Goal: Task Accomplishment & Management: Complete application form

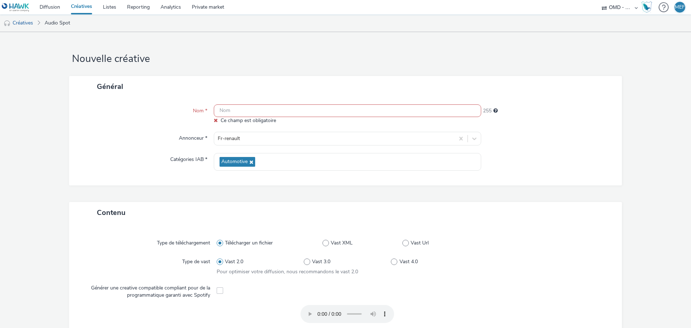
paste input "socio_demo-deezer_18_faible_revenu_1-leasing_septembre_gen_opo-s_audio-pcc-nd-n…"
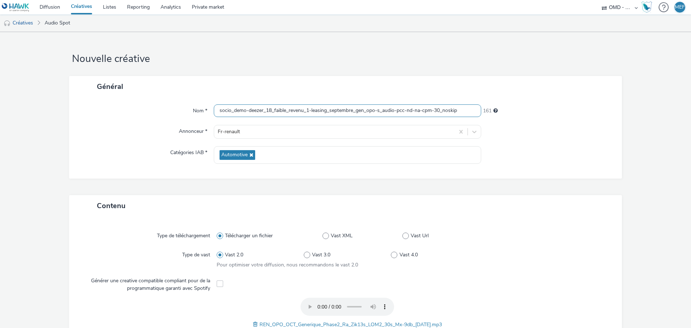
click at [307, 109] on input "socio_demo-deezer_18_faible_revenu_1-leasing_septembre_gen_opo-s_audio-pcc-nd-n…" at bounding box center [348, 110] width 268 height 13
type input "socio_demo-deezer_18_faible_revenu_2-leasing_septembre_gen_opo-s_audio-pcc-nd-n…"
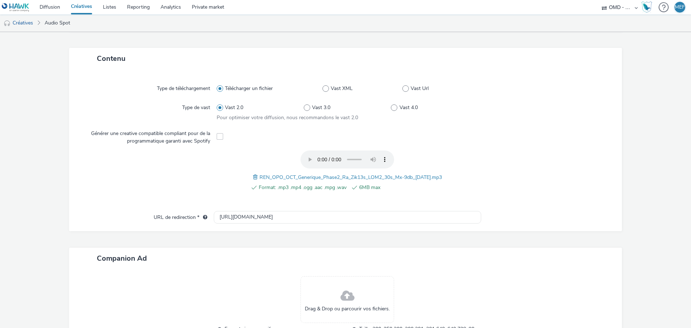
scroll to position [212, 0]
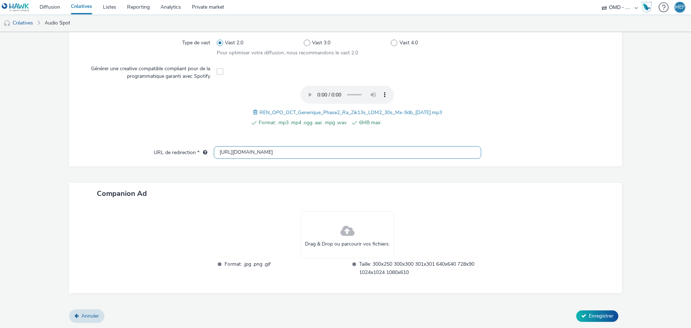
click at [285, 153] on input "[URL][DOMAIN_NAME]" at bounding box center [348, 152] width 268 height 13
paste input "s://[DOMAIN_NAME]/ddm/trackclk/N5648.5731497PROGIN-HAWKS0/B33900893.428592140;d…"
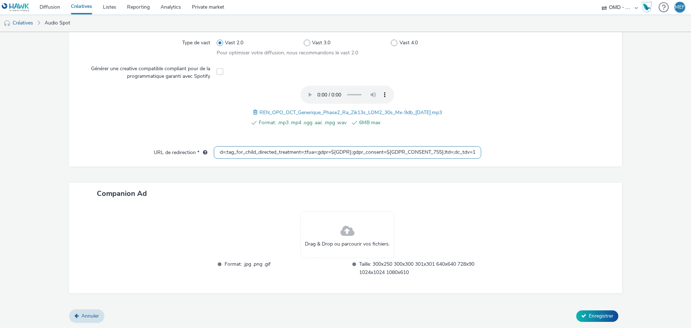
type input "https://[DOMAIN_NAME]/ddm/trackclk/N5648.5731497PROGIN-HAWKS0/B33900893.4285921…"
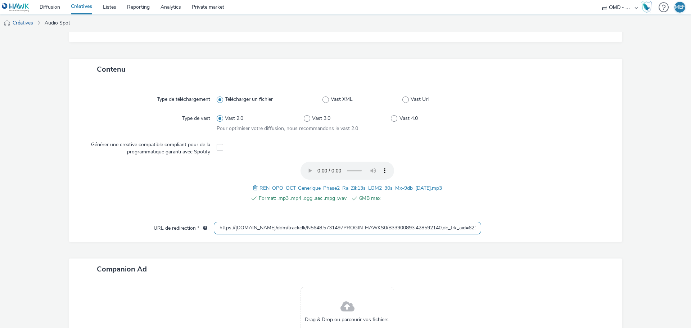
scroll to position [245, 0]
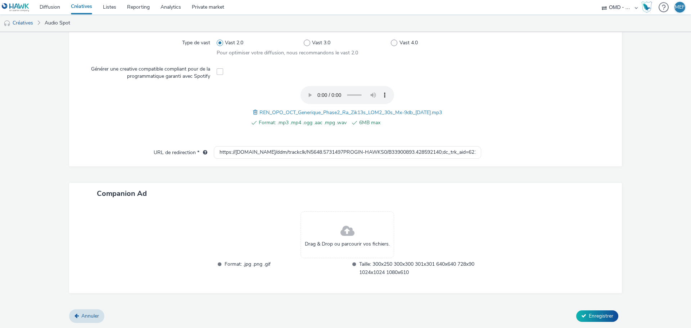
click at [586, 310] on div "Annuler Enregistrer" at bounding box center [345, 316] width 553 height 13
click at [589, 313] on span "Enregistrer" at bounding box center [601, 316] width 24 height 7
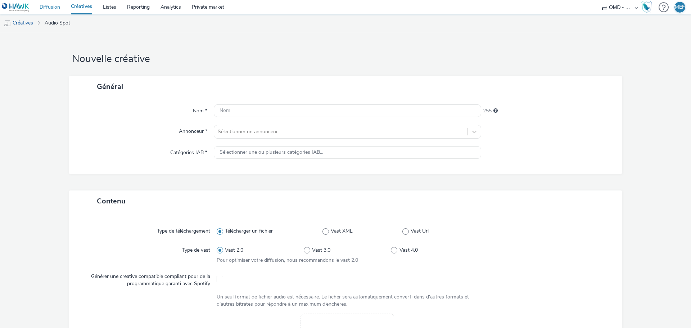
click at [55, 9] on link "Diffusion" at bounding box center [49, 7] width 31 height 14
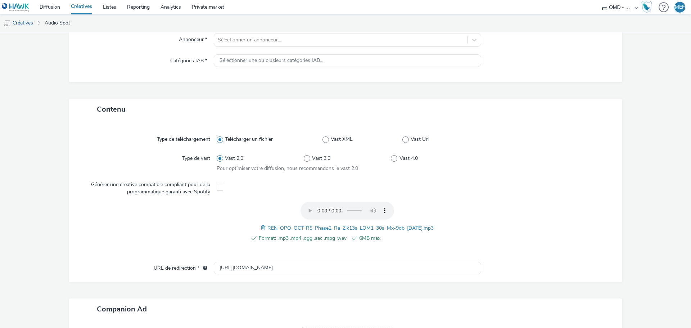
scroll to position [63, 0]
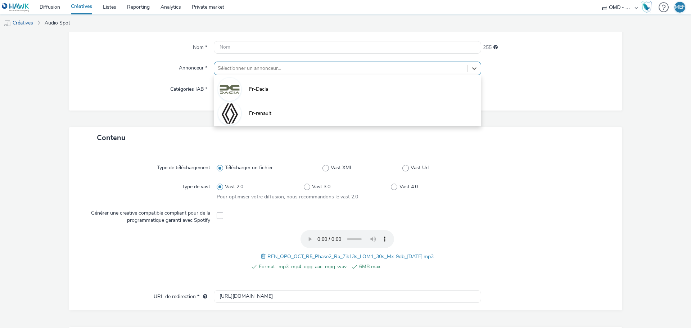
click at [280, 72] on div at bounding box center [341, 68] width 246 height 9
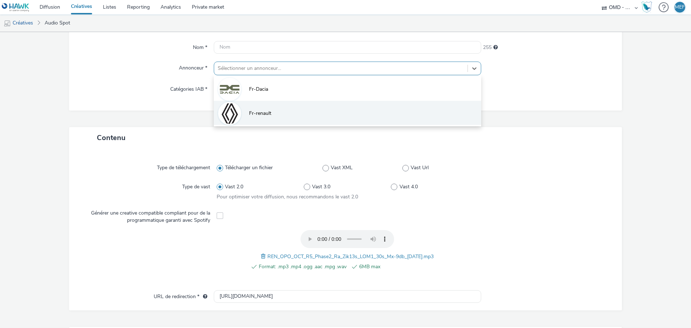
click at [279, 110] on li "Fr-renault" at bounding box center [348, 113] width 268 height 24
type input "[URL][DOMAIN_NAME]"
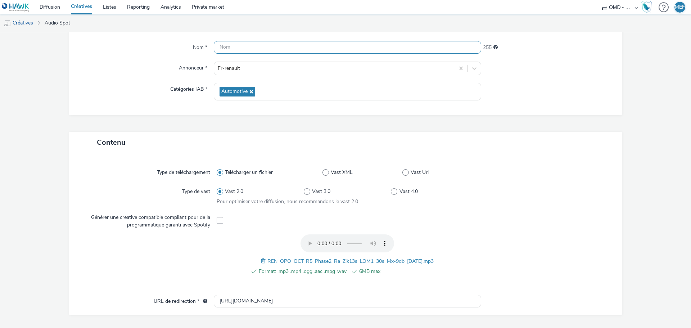
click at [259, 49] on input "text" at bounding box center [348, 47] width 268 height 13
paste input "socio_demo-deezer_18_faible_revenu-leasing_septembre_r5_opo-s_audio-pcc-nd-na-c…"
click at [302, 47] on input "socio_demo-deezer_18_faible_revenu-leasing_septembre_r5_opo-s_audio-pcc-nd-na-c…" at bounding box center [348, 47] width 268 height 13
click at [302, 47] on input "socio_demo-deezer_18_faible_revenu_1-leasing_septembre_r5_opo-s_audio-pcc-nd-na…" at bounding box center [348, 47] width 268 height 13
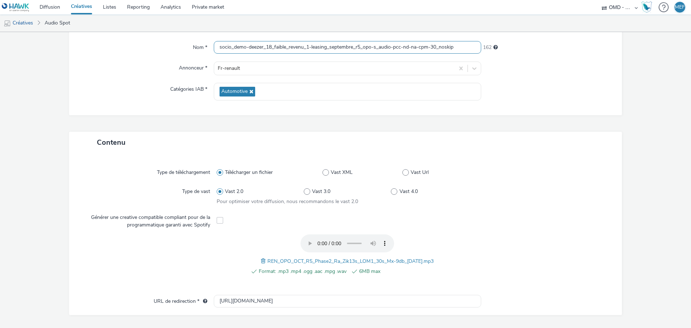
click at [302, 47] on input "socio_demo-deezer_18_faible_revenu_1-leasing_septembre_r5_opo-s_audio-pcc-nd-na…" at bounding box center [348, 47] width 268 height 13
type input "socio_demo-deezer_18_faible_revenu_1-leasing_septembre_r5_opo-s_audio-pcc-nd-na…"
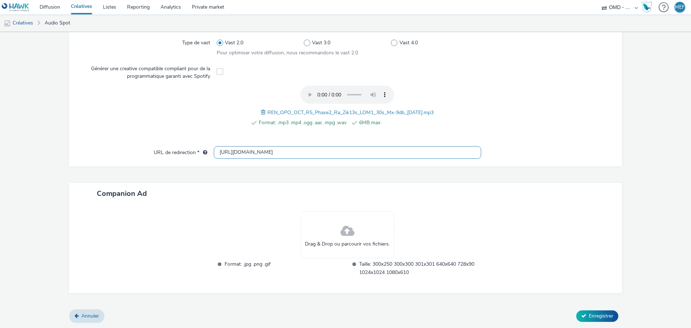
click at [278, 156] on input "http://renault.fr" at bounding box center [348, 152] width 268 height 13
click at [278, 156] on input "[URL][DOMAIN_NAME]" at bounding box center [348, 152] width 268 height 13
paste input "s://ad.doubleclick.net/ddm/trackclk/N5648.5731497PROGIN-HAWKS0/B33900893.428986…"
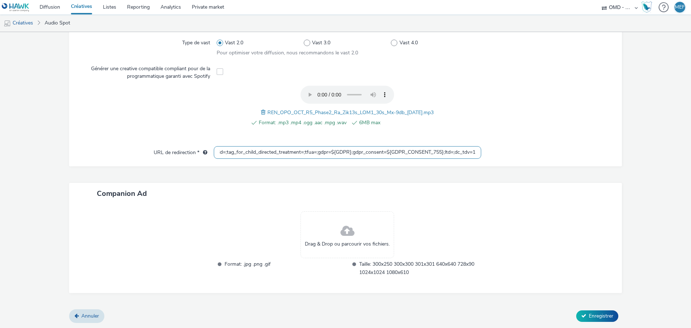
type input "https://ad.doubleclick.net/ddm/trackclk/N5648.5731497PROGIN-HAWKS0/B33900893.42…"
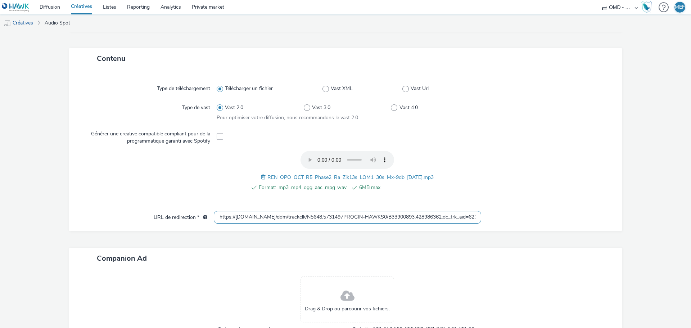
scroll to position [245, 0]
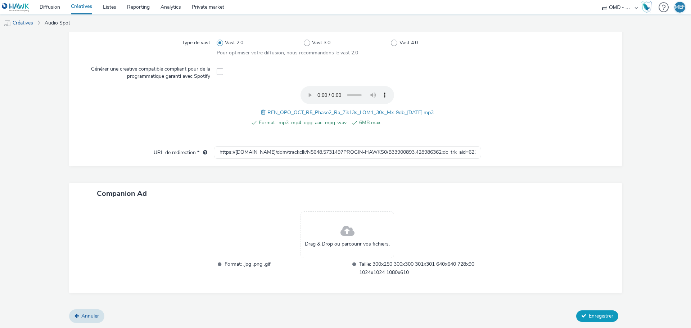
click at [576, 310] on button "Enregistrer" at bounding box center [597, 316] width 42 height 12
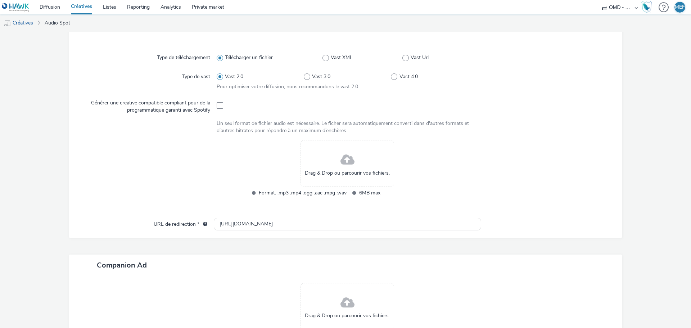
scroll to position [173, 0]
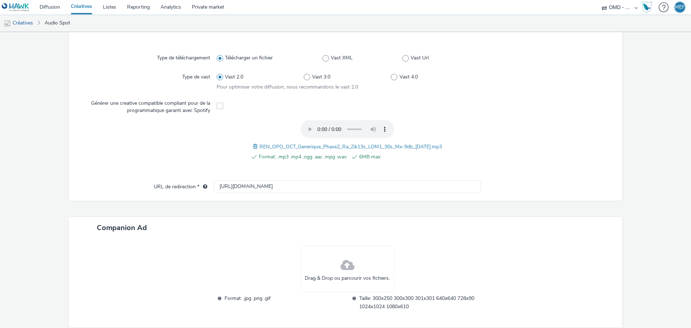
click at [478, 151] on div at bounding box center [543, 144] width 131 height 49
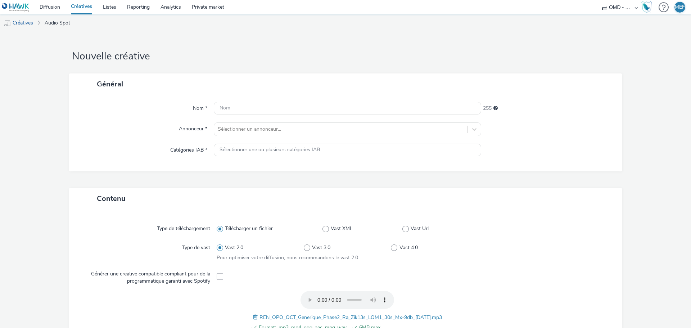
scroll to position [0, 0]
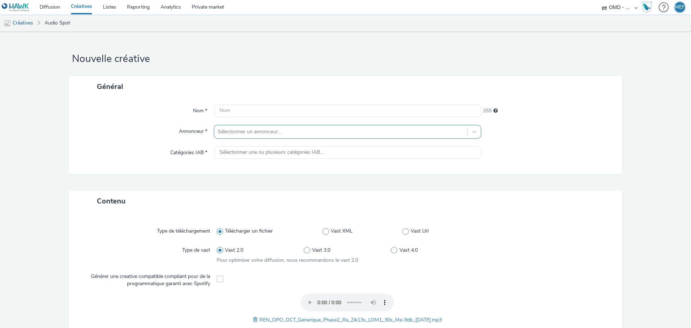
click at [306, 132] on div at bounding box center [341, 131] width 246 height 9
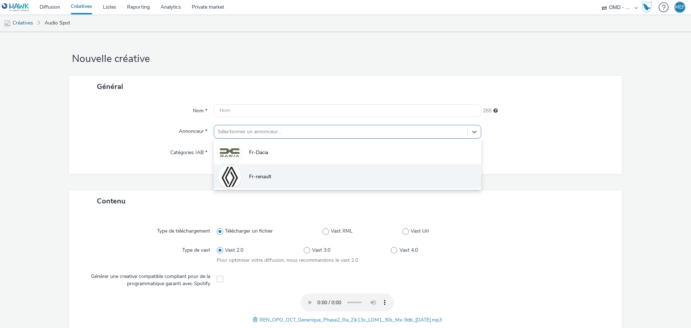
click at [273, 175] on li "Fr-renault" at bounding box center [348, 176] width 268 height 24
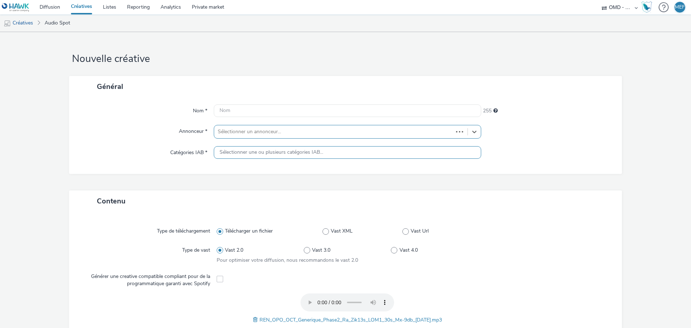
type input "[URL][DOMAIN_NAME]"
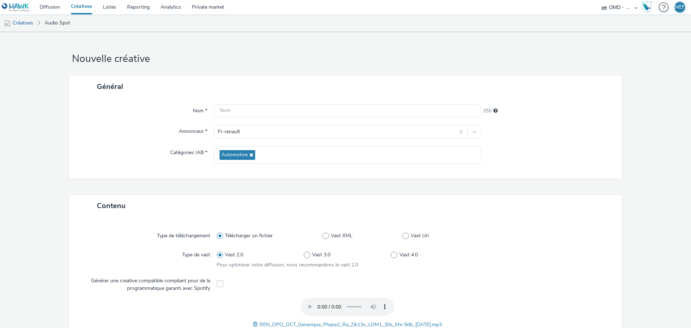
click at [594, 207] on div "Contenu" at bounding box center [345, 205] width 553 height 21
click at [274, 114] on input "text" at bounding box center [348, 110] width 268 height 13
paste input "socio_demo-deezer_18_faible_revenu-leasing_septembre_gen_opo-s_audio-pcc-nd-na-…"
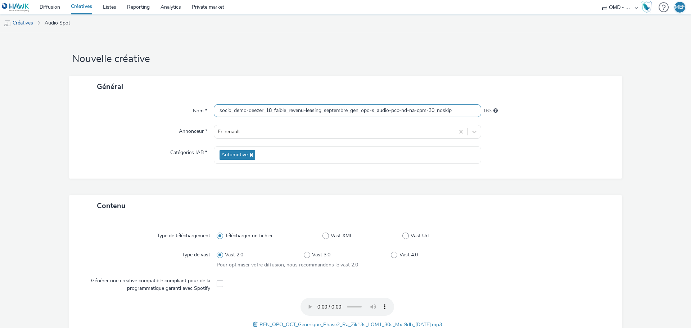
click at [303, 112] on input "socio_demo-deezer_18_faible_revenu-leasing_septembre_gen_opo-s_audio-pcc-nd-na-…" at bounding box center [348, 110] width 268 height 13
click at [303, 112] on input "socio_demo-deezer_18_faible_revenu_1-leasing_septembre_gen_opo-s_audio-pcc-nd-n…" at bounding box center [348, 110] width 268 height 13
type input "socio_demo-deezer_18_faible_revenu_1-leasing_septembre_gen_opo-s_audio-pcc-nd-n…"
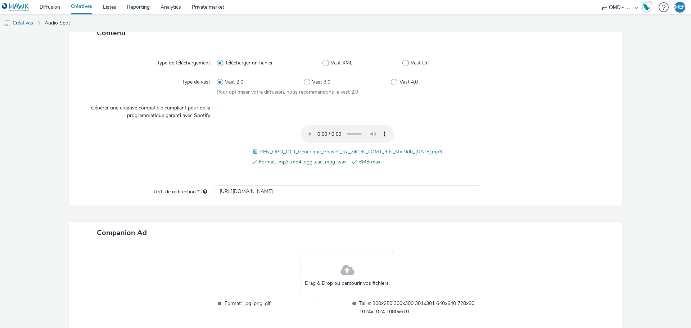
scroll to position [212, 0]
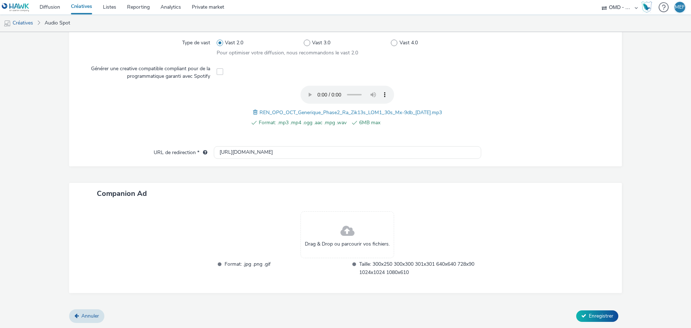
click at [624, 175] on form "Nouvelle créative Général Nom * socio_demo-deezer_18_faible_revenu_1-leasing_se…" at bounding box center [345, 74] width 691 height 508
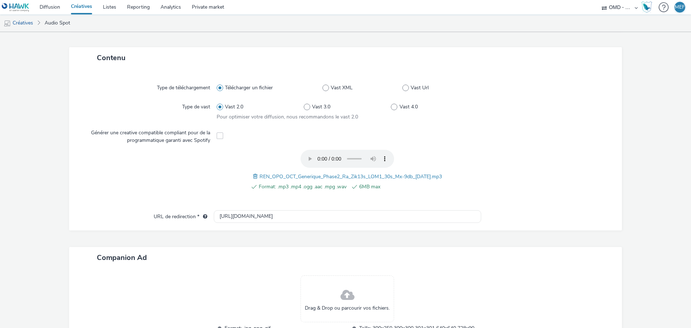
scroll to position [68, 0]
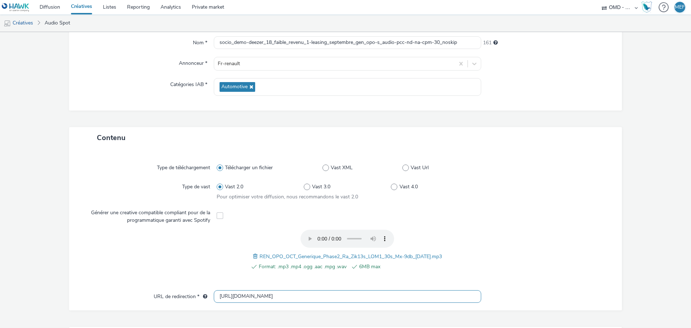
drag, startPoint x: 271, startPoint y: 293, endPoint x: 190, endPoint y: 291, distance: 81.0
click at [190, 291] on div "URL de redirection * http://renault.fr" at bounding box center [345, 296] width 539 height 13
paste input "s://ad.doubleclick.net/ddm/trackclk/N5648.5731497PROGIN-HAWKS0/B33900893.428592…"
type input "https://[DOMAIN_NAME]/ddm/trackclk/N5648.5731497PROGIN-HAWKS0/B33900893.4285921…"
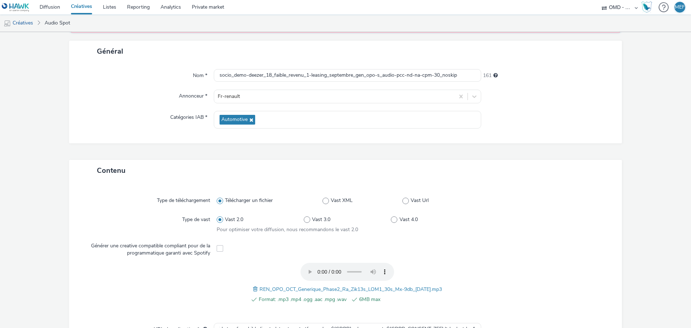
click at [523, 255] on div "Type de téléchargement Télécharger un fichier Vast XML Vast Url Type de vast Va…" at bounding box center [345, 262] width 553 height 162
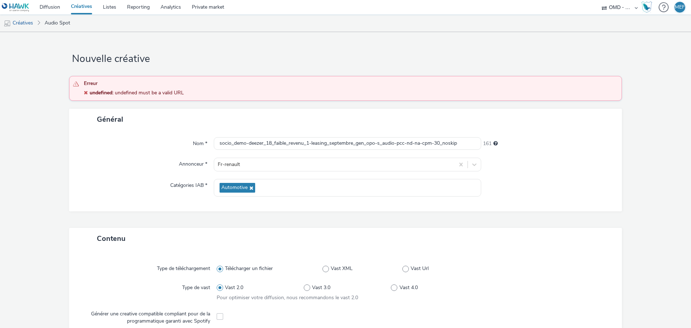
scroll to position [245, 0]
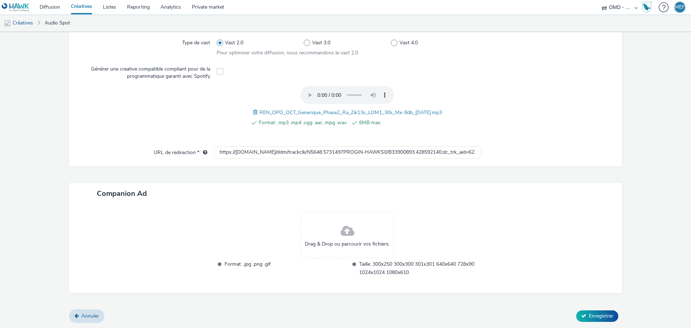
click at [602, 119] on div at bounding box center [543, 110] width 131 height 49
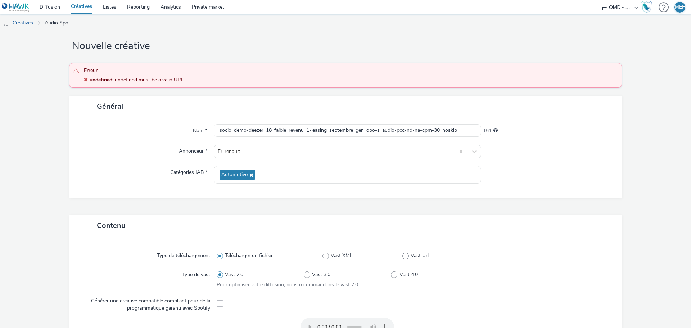
scroll to position [0, 0]
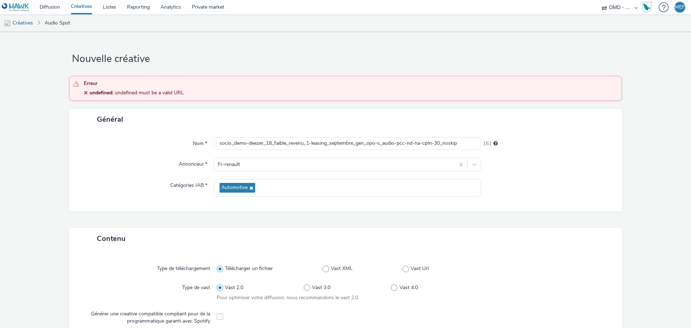
click at [628, 144] on form "Nouvelle créative Erreur undefined : undefined must be a valid URL Général Nom …" at bounding box center [345, 302] width 691 height 541
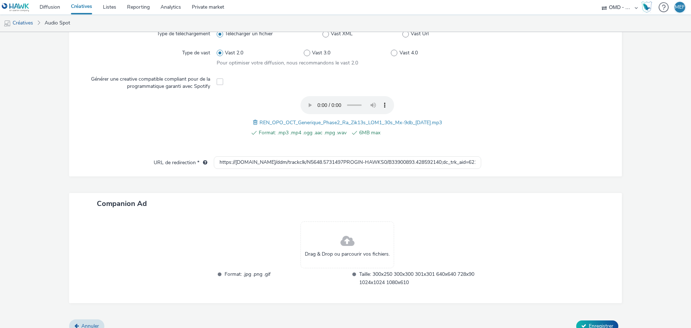
scroll to position [245, 0]
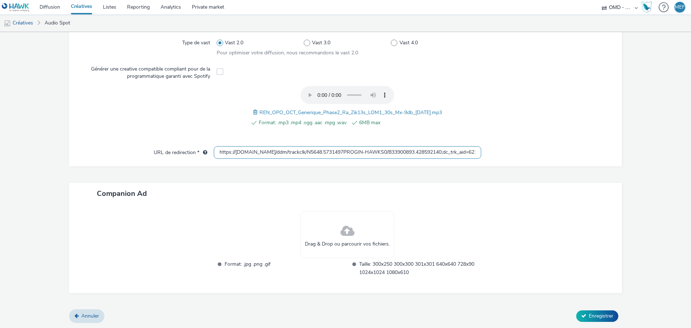
click at [274, 156] on input "https://[DOMAIN_NAME]/ddm/trackclk/N5648.5731497PROGIN-HAWKS0/B33900893.4285921…" at bounding box center [348, 152] width 268 height 13
click at [583, 314] on button "Enregistrer" at bounding box center [597, 316] width 42 height 12
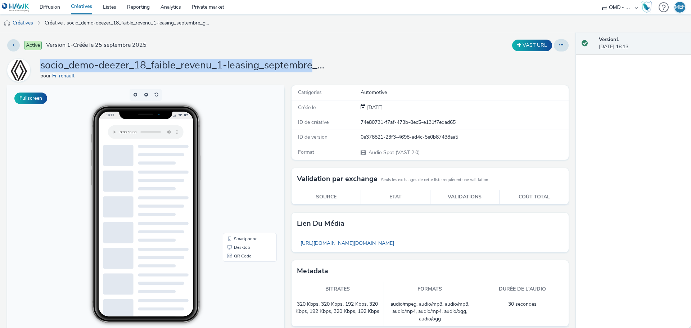
drag, startPoint x: 42, startPoint y: 68, endPoint x: 310, endPoint y: 67, distance: 268.2
click at [310, 67] on h1 "socio_demo-deezer_18_faible_revenu_1-leasing_septembre_gen_opo-s_audio-pcc-nd-n…" at bounding box center [184, 66] width 288 height 14
copy h1 "socio_demo-deezer_18_faible_revenu_1-leasing_septembre"
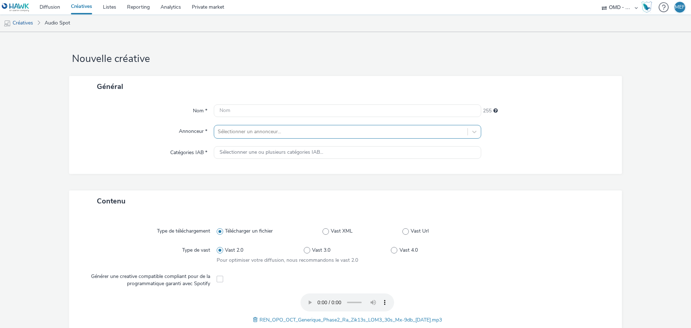
click at [260, 130] on div at bounding box center [341, 131] width 246 height 9
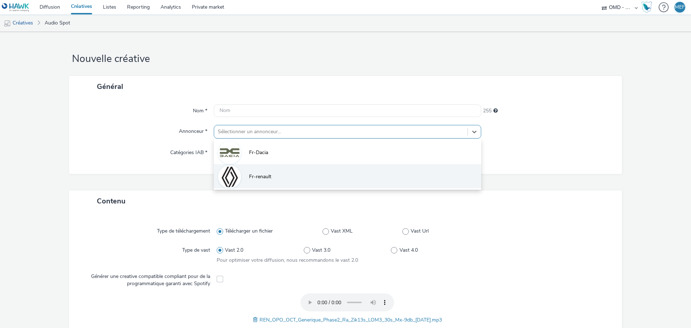
click at [259, 180] on span "Fr-renault" at bounding box center [260, 176] width 22 height 7
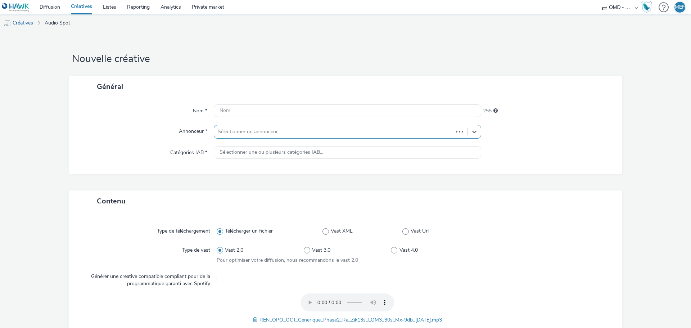
type input "[URL][DOMAIN_NAME]"
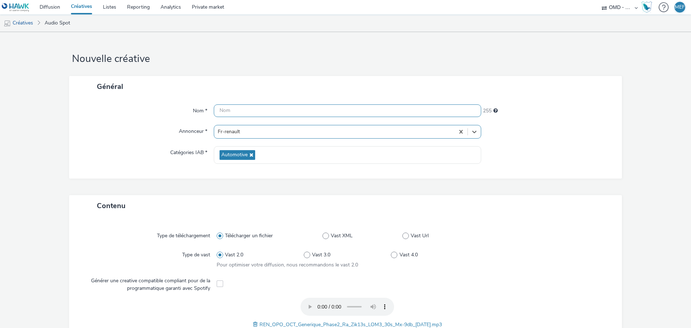
click at [262, 112] on input "text" at bounding box center [348, 110] width 268 height 13
paste input "socio_demo-deezer_18_faible_revenu_1-leasing_septembre_gen_opo-s_audio-pcc-nd-n…"
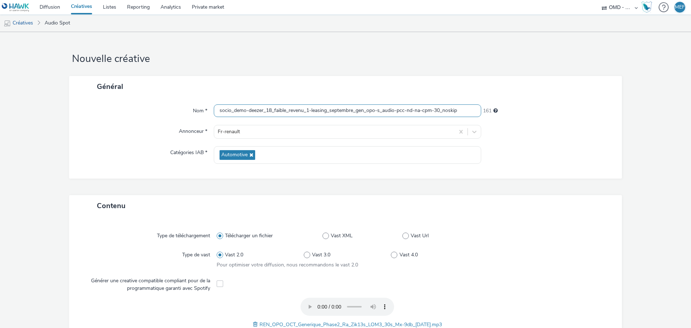
click at [308, 112] on input "socio_demo-deezer_18_faible_revenu_1-leasing_septembre_gen_opo-s_audio-pcc-nd-n…" at bounding box center [348, 110] width 268 height 13
type input "socio_demo-deezer_18_faible_revenu_3-leasing_septembre_gen_opo-s_audio-pcc-nd-n…"
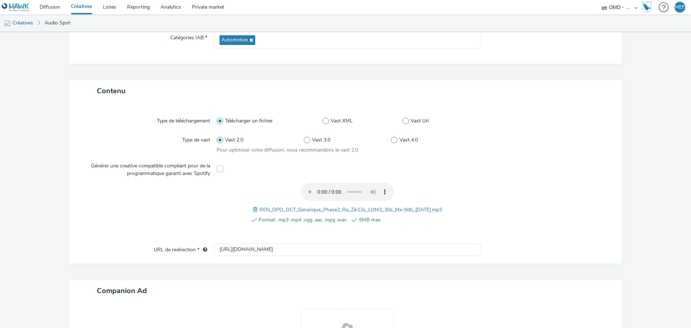
scroll to position [180, 0]
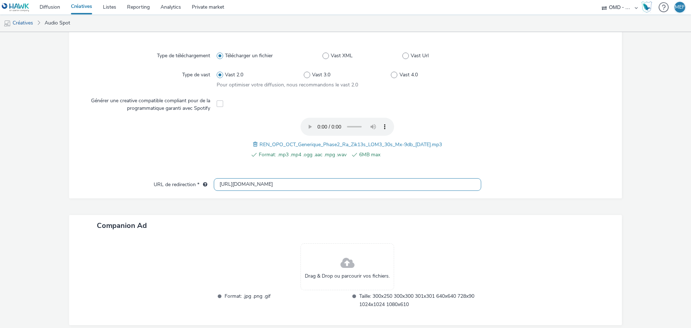
click at [291, 180] on input "[URL][DOMAIN_NAME]" at bounding box center [348, 184] width 268 height 13
paste input "s://[DOMAIN_NAME]/ddm/trackclk/N5648.5731497PROGIN-HAWKS0/B33900893.428592140;d…"
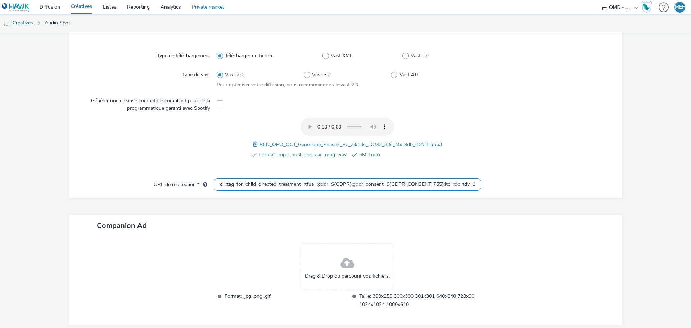
type input "https://ad.doubleclick.net/ddm/trackclk/N5648.5731497PROGIN-HAWKS0/B33900893.42…"
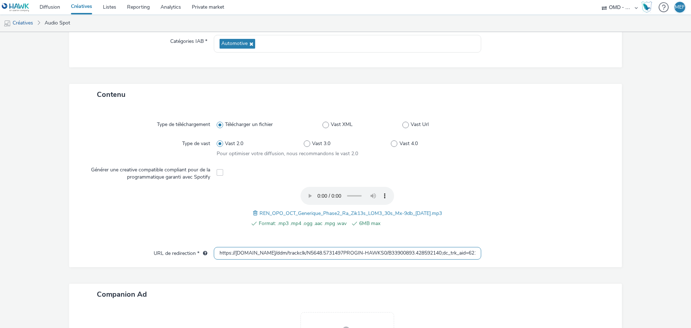
scroll to position [245, 0]
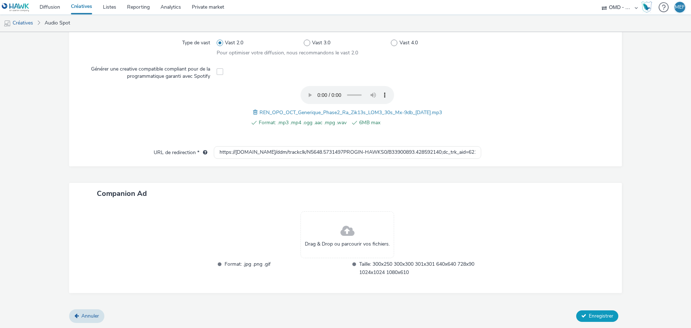
click at [583, 315] on button "Enregistrer" at bounding box center [597, 316] width 42 height 12
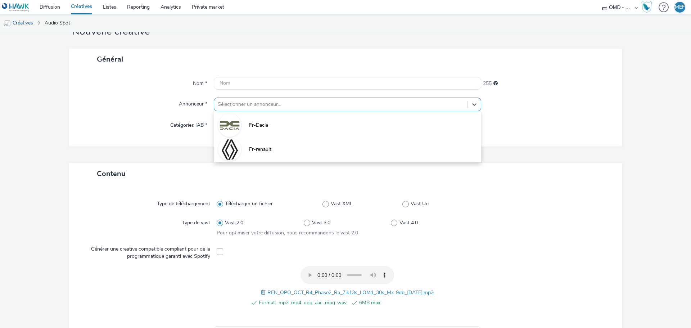
click at [275, 104] on div at bounding box center [341, 104] width 246 height 9
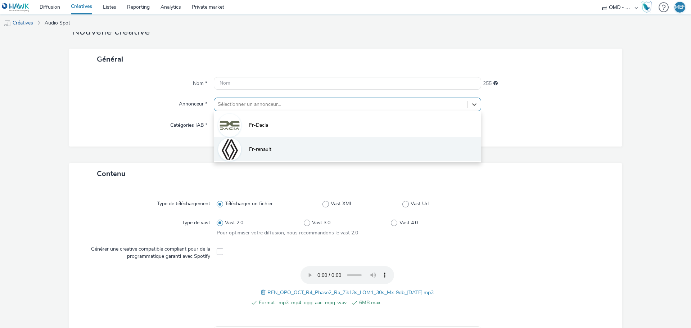
click at [273, 153] on li "Fr-renault" at bounding box center [348, 149] width 268 height 24
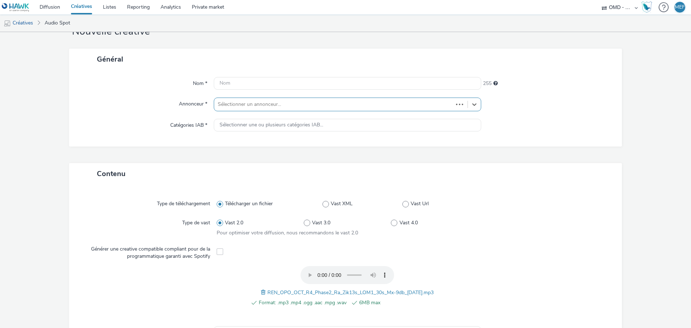
type input "[URL][DOMAIN_NAME]"
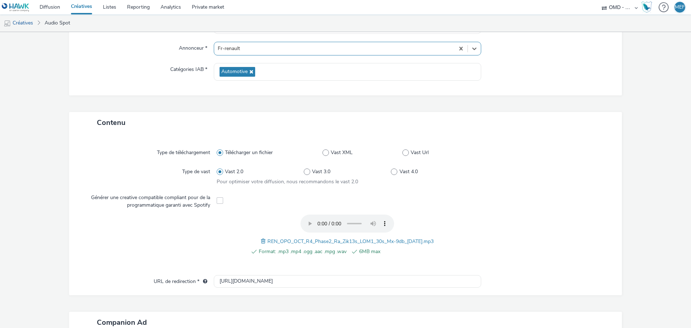
scroll to position [32, 0]
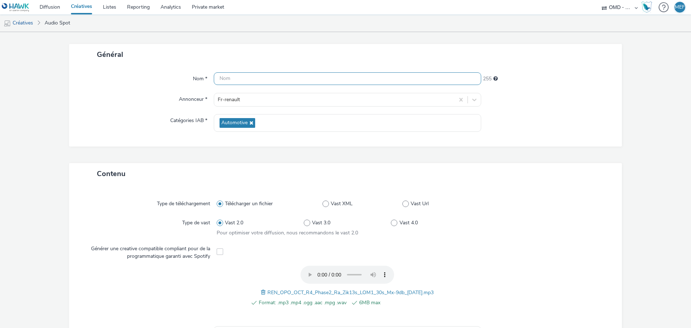
click at [273, 76] on input "text" at bounding box center [348, 78] width 268 height 13
paste input "socio_demo-deezer_18_faible_revenu-leasing_septembre_r4_opo-s_audio-pcc-nd-na-c…"
click at [302, 78] on input "socio_demo-deezer_18_faible_revenu-leasing_septembre_r4_opo-s_audio-pcc-nd-na-c…" at bounding box center [348, 78] width 268 height 13
click at [302, 78] on input "socio_demo-deezer_18_faible_revenu_1-leasing_septembre_r4_opo-s_audio-pcc-nd-na…" at bounding box center [348, 78] width 268 height 13
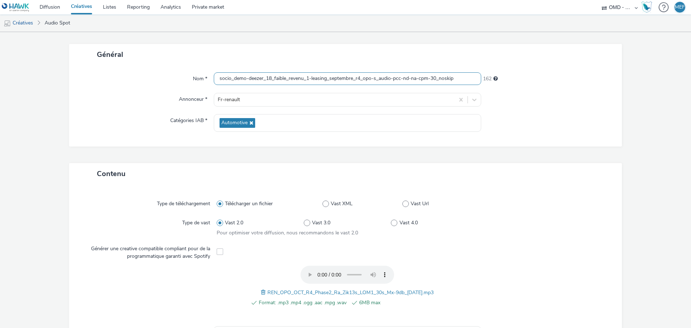
click at [302, 78] on input "socio_demo-deezer_18_faible_revenu_1-leasing_septembre_r4_opo-s_audio-pcc-nd-na…" at bounding box center [348, 78] width 268 height 13
type input "socio_demo-deezer_18_faible_revenu_1-leasing_septembre_r4_opo-s_audio-pcc-nd-na…"
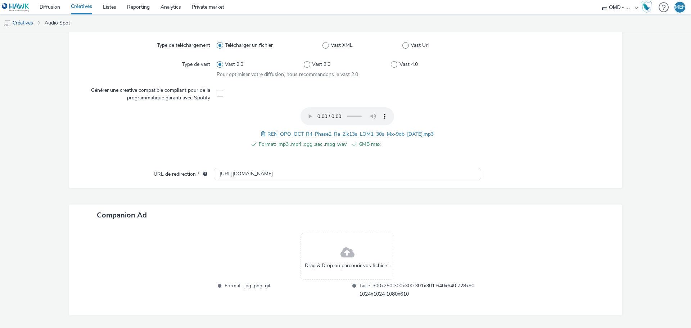
scroll to position [212, 0]
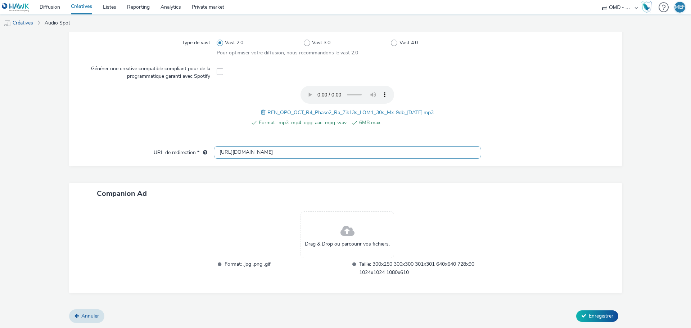
click at [286, 150] on input "[URL][DOMAIN_NAME]" at bounding box center [348, 152] width 268 height 13
paste input "s://[DOMAIN_NAME]/ddm/trackclk/N5648.5731497PROGIN-HAWKS0/B33900893.428986407;d…"
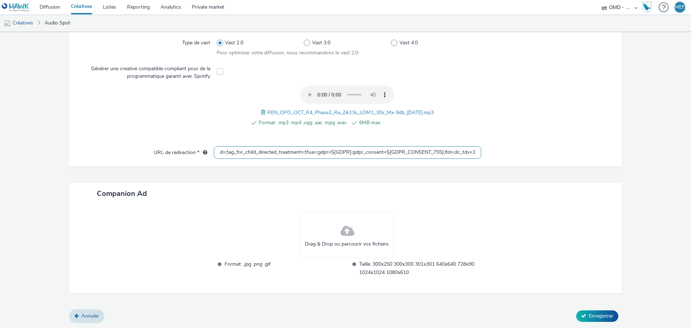
type input "https://[DOMAIN_NAME]/ddm/trackclk/N5648.5731497PROGIN-HAWKS0/B33900893.4289864…"
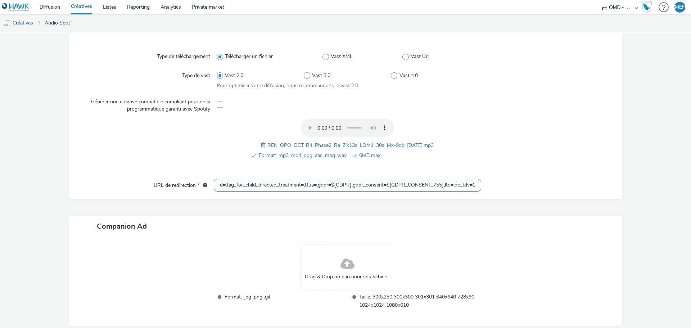
scroll to position [0, 0]
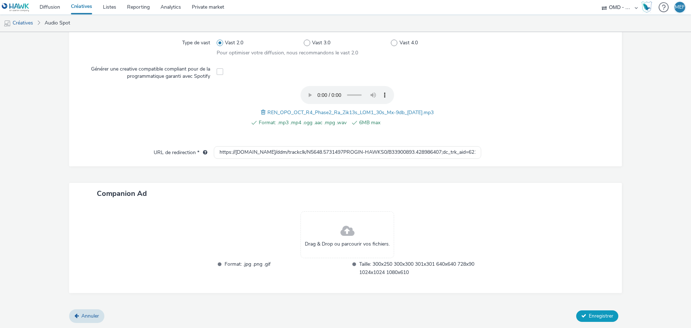
click at [589, 314] on span "Enregistrer" at bounding box center [601, 316] width 24 height 7
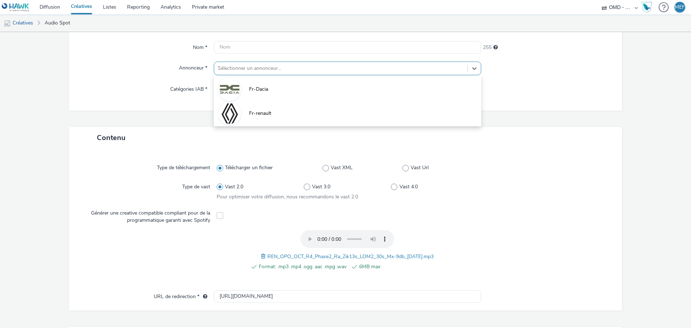
click at [269, 71] on div at bounding box center [341, 68] width 246 height 9
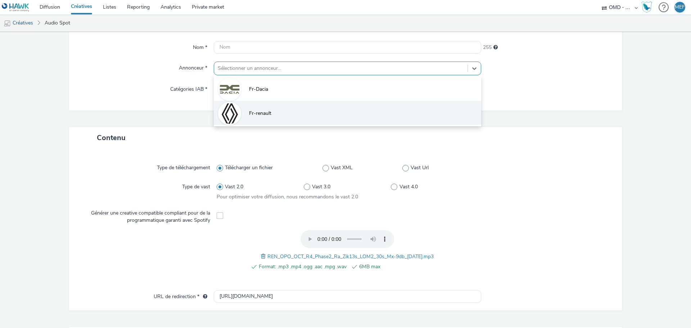
click at [275, 115] on li "Fr-renault" at bounding box center [348, 113] width 268 height 24
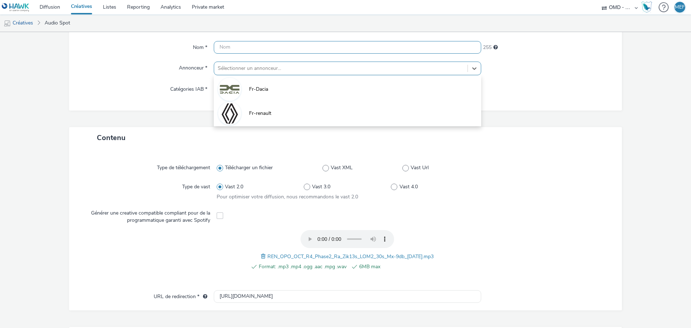
type input "[URL][DOMAIN_NAME]"
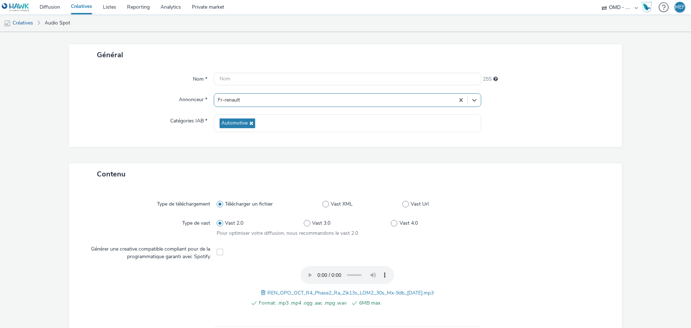
scroll to position [0, 0]
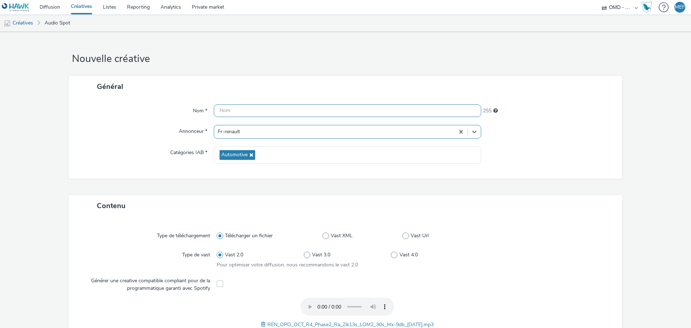
click at [304, 107] on input "text" at bounding box center [348, 110] width 268 height 13
paste input "socio_demo-deezer_18_faible_revenu_1-leasing_septembre_r4_opo-s_audio-pcc-nd-na…"
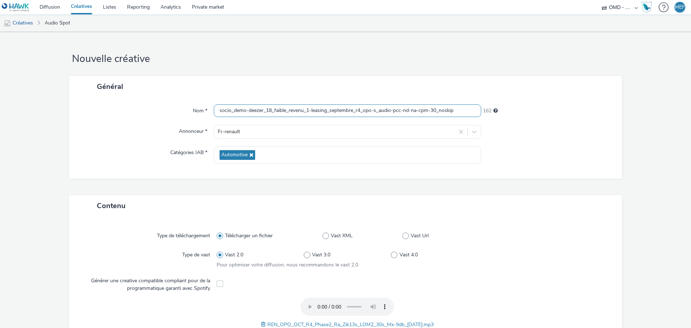
click at [307, 112] on input "socio_demo-deezer_18_faible_revenu_1-leasing_septembre_r4_opo-s_audio-pcc-nd-na…" at bounding box center [348, 110] width 268 height 13
type input "socio_demo-deezer_18_faible_revenu_2-leasing_septembre_r4_opo-s_audio-pcc-nd-na…"
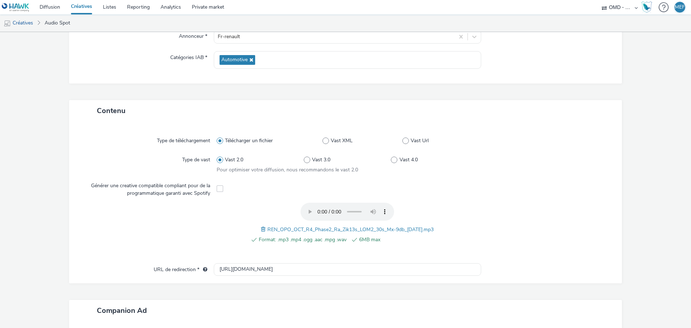
scroll to position [180, 0]
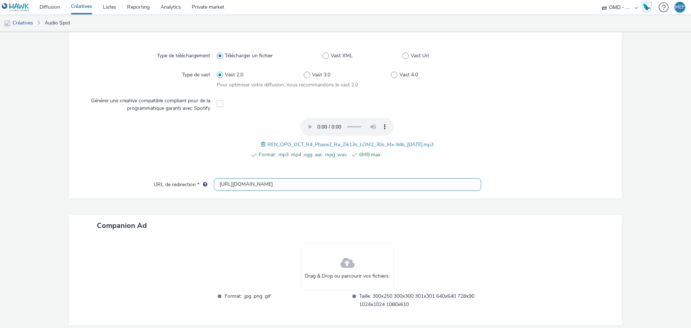
click at [259, 184] on input "[URL][DOMAIN_NAME]" at bounding box center [348, 184] width 268 height 13
paste input "s://ad.doubleclick.net/ddm/trackclk/N5648.5731497PROGIN-HAWKS0/B33900893.428986…"
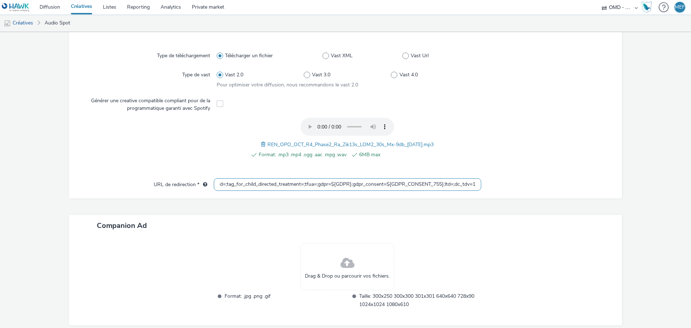
type input "https://ad.doubleclick.net/ddm/trackclk/N5648.5731497PROGIN-HAWKS0/B33900893.42…"
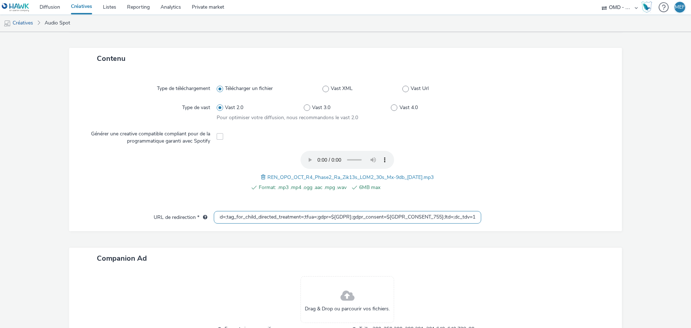
scroll to position [0, 0]
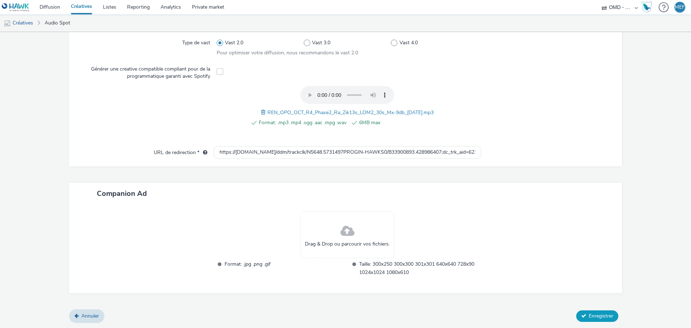
click at [603, 311] on button "Enregistrer" at bounding box center [597, 316] width 42 height 12
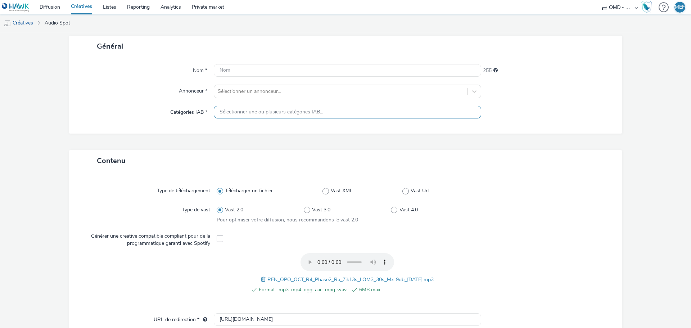
scroll to position [36, 0]
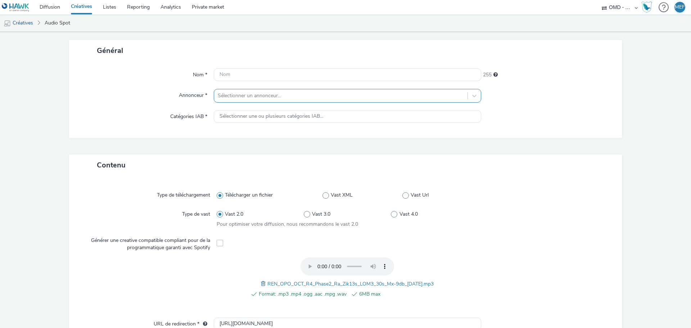
click at [288, 96] on div at bounding box center [341, 95] width 246 height 9
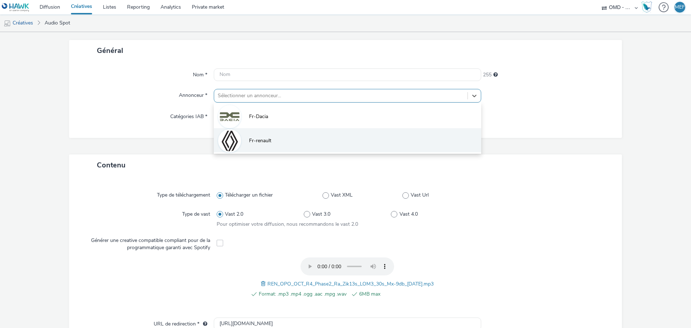
click at [287, 141] on li "Fr-renault" at bounding box center [348, 140] width 268 height 24
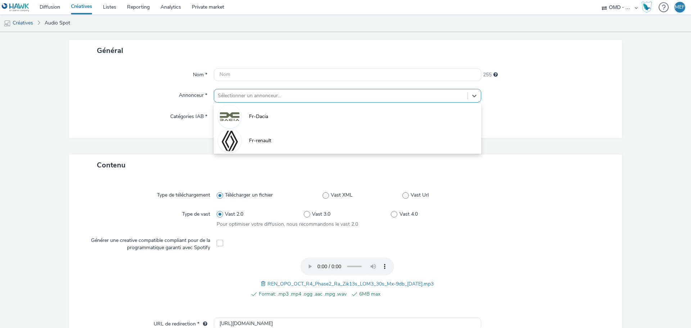
type input "http://renault.fr"
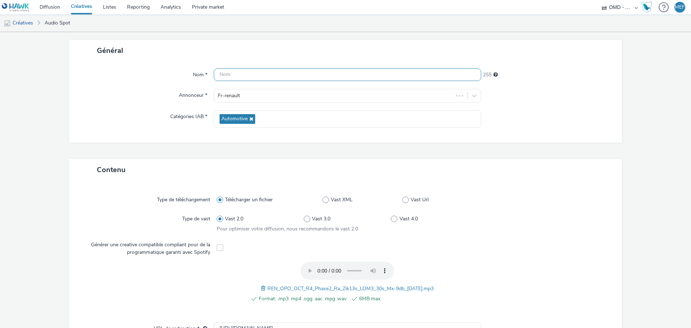
click at [307, 77] on input "text" at bounding box center [348, 74] width 268 height 13
paste input "socio_demo-deezer_18_faible_revenu_1-leasing_septembre_r4_opo-s_audio-pcc-nd-na…"
click at [308, 75] on input "socio_demo-deezer_18_faible_revenu_1-leasing_septembre_r4_opo-s_audio-pcc-nd-na…" at bounding box center [348, 74] width 268 height 13
type input "socio_demo-deezer_18_faible_revenu_3-leasing_septembre_r4_opo-s_audio-pcc-nd-na…"
drag, startPoint x: 566, startPoint y: 167, endPoint x: 564, endPoint y: 172, distance: 5.0
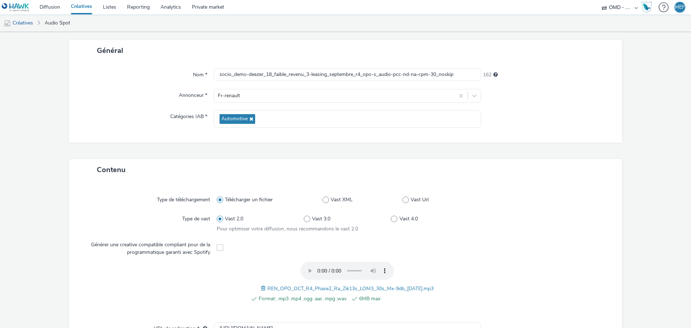
click at [566, 167] on div "Contenu" at bounding box center [345, 169] width 553 height 21
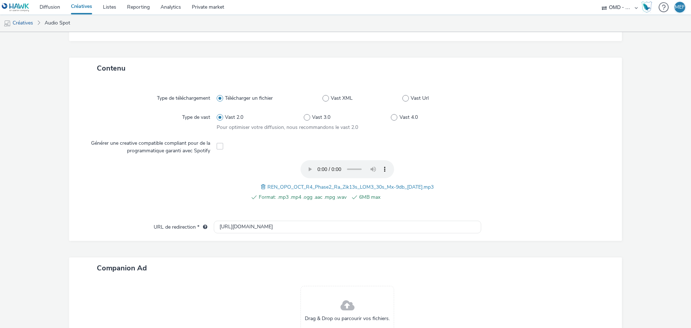
scroll to position [212, 0]
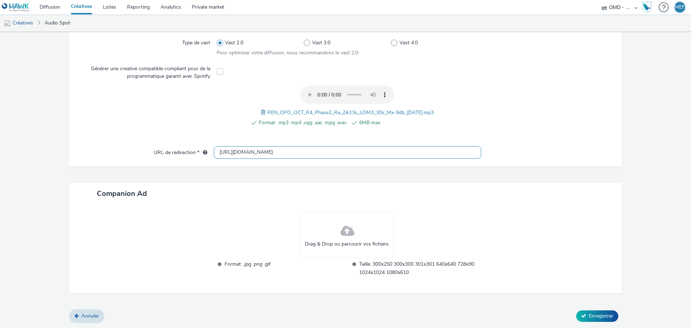
click at [261, 153] on input "http://renault.fr" at bounding box center [348, 152] width 268 height 13
paste input "s://ad.doubleclick.net/ddm/trackclk/N5648.5731497PROGIN-HAWKS0/B33900893.428986…"
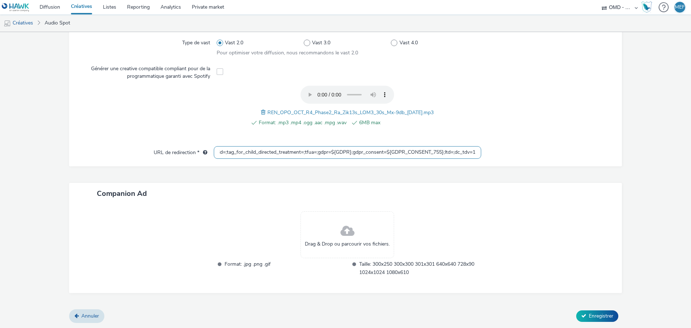
type input "https://ad.doubleclick.net/ddm/trackclk/N5648.5731497PROGIN-HAWKS0/B33900893.42…"
click at [597, 313] on span "Enregistrer" at bounding box center [601, 316] width 24 height 7
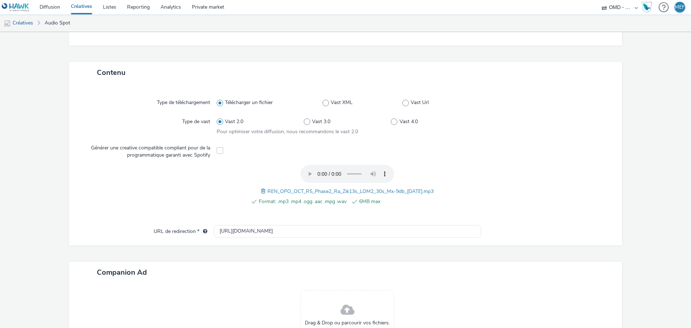
scroll to position [27, 0]
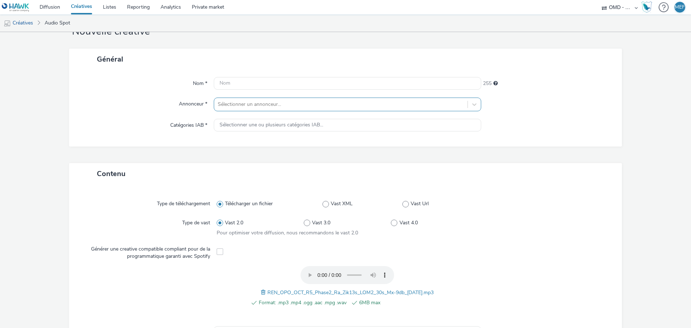
click at [270, 108] on div at bounding box center [341, 104] width 246 height 9
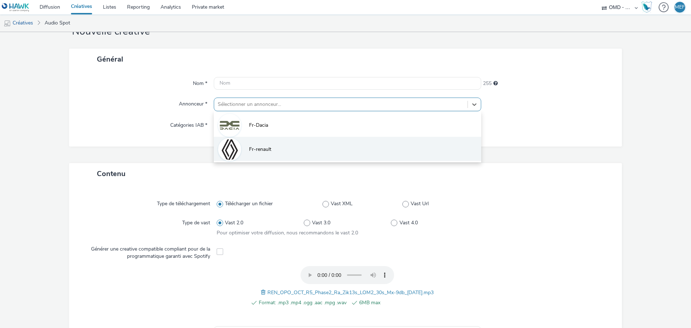
click at [274, 153] on li "Fr-renault" at bounding box center [348, 149] width 268 height 24
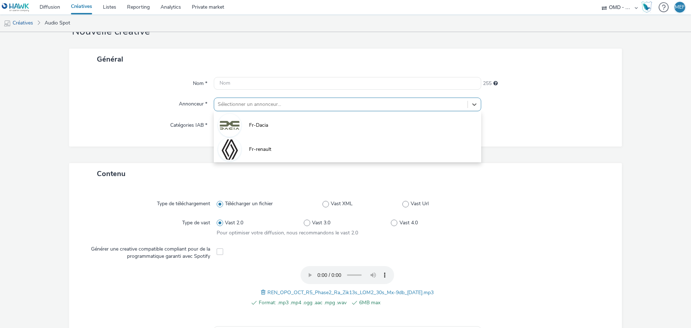
type input "[URL][DOMAIN_NAME]"
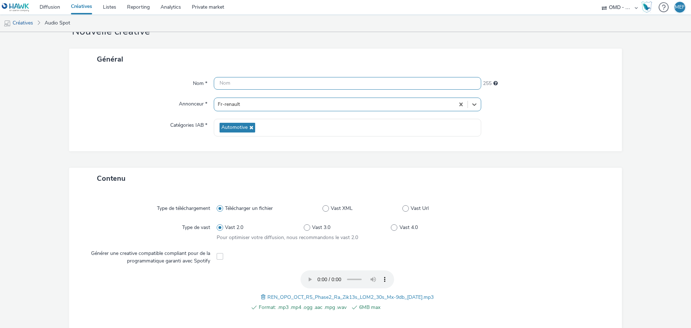
click at [345, 82] on input "text" at bounding box center [348, 83] width 268 height 13
paste input "socio_demo-deezer_18_faible_revenu_1-leasing_septembre_r5_opo-s_audio-pcc-nd-na…"
click at [309, 83] on input "socio_demo-deezer_18_faible_revenu_1-leasing_septembre_r5_opo-s_audio-pcc-nd-na…" at bounding box center [348, 83] width 268 height 13
type input "socio_demo-deezer_18_faible_revenu_2-leasing_septembre_r5_opo-s_audio-pcc-nd-na…"
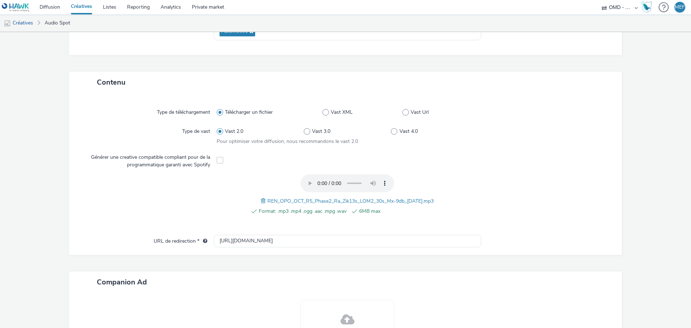
scroll to position [212, 0]
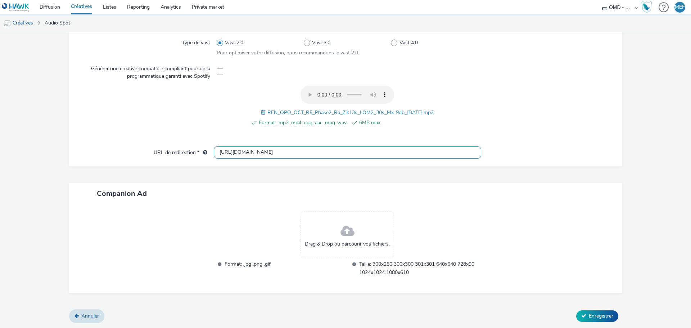
click at [253, 155] on input "[URL][DOMAIN_NAME]" at bounding box center [348, 152] width 268 height 13
click at [253, 155] on input "http://renault.fr" at bounding box center [348, 152] width 268 height 13
paste input "s://ad.doubleclick.net/ddm/trackclk/N5648.5731497PROGIN-HAWKS0/B33900893.428986…"
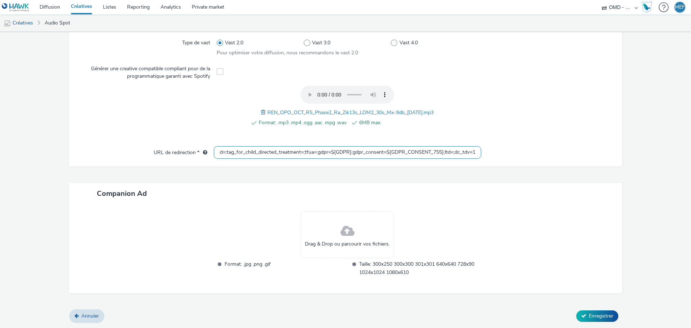
type input "https://ad.doubleclick.net/ddm/trackclk/N5648.5731497PROGIN-HAWKS0/B33900893.42…"
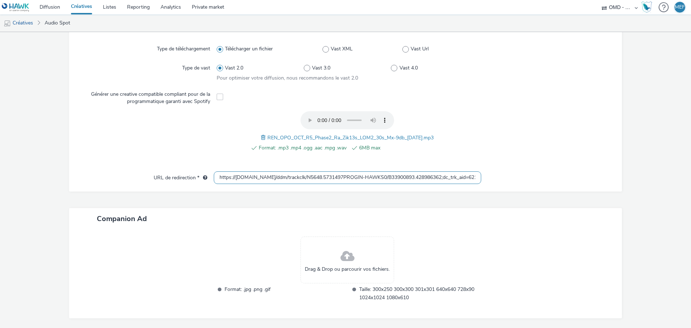
scroll to position [245, 0]
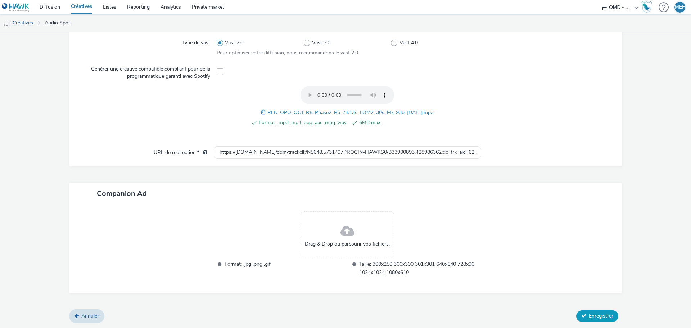
click at [586, 311] on button "Enregistrer" at bounding box center [597, 316] width 42 height 12
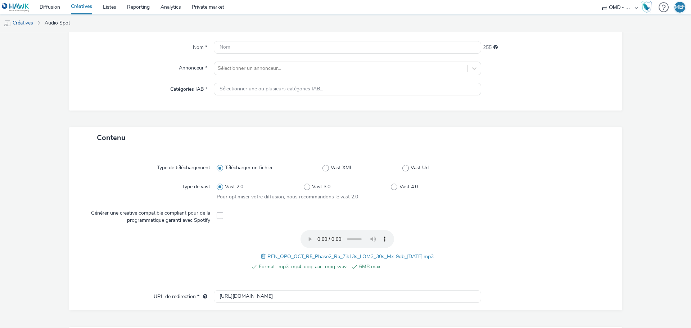
click at [288, 77] on div "Nom * 255 Annonceur * Sélectionner un annonceur... Catégories IAB * Sélectionne…" at bounding box center [345, 72] width 553 height 77
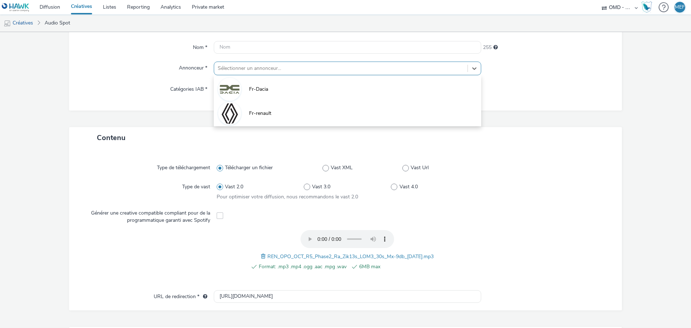
click at [292, 72] on div at bounding box center [341, 68] width 246 height 9
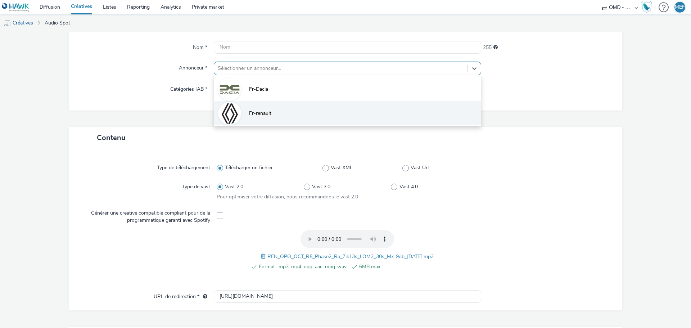
click at [288, 109] on li "Fr-renault" at bounding box center [348, 113] width 268 height 24
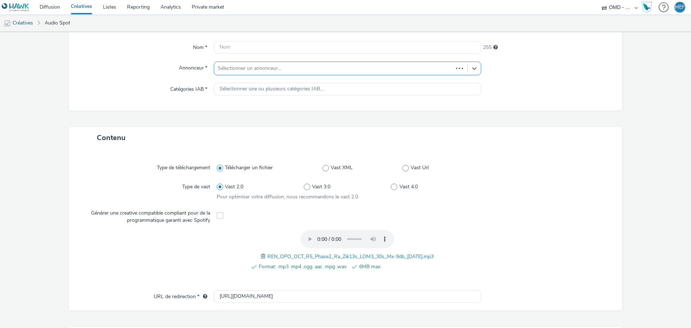
type input "[URL][DOMAIN_NAME]"
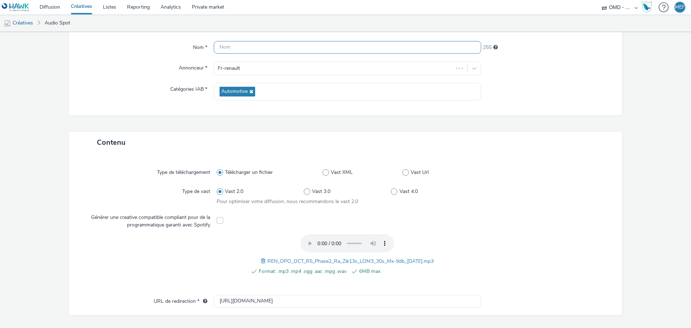
click at [373, 53] on input "text" at bounding box center [348, 47] width 268 height 13
paste input "socio_demo-deezer_18_faible_revenu_1-leasing_septembre_r5_opo-s_audio-pcc-nd-na…"
click at [309, 50] on input "socio_demo-deezer_18_faible_revenu_1-leasing_septembre_r5_opo-s_audio-pcc-nd-na…" at bounding box center [348, 47] width 268 height 13
type input "socio_demo-deezer_18_faible_revenu_3-leasing_septembre_r5_opo-s_audio-pcc-nd-na…"
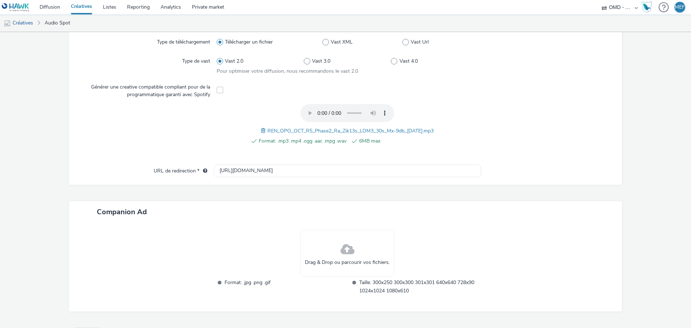
scroll to position [207, 0]
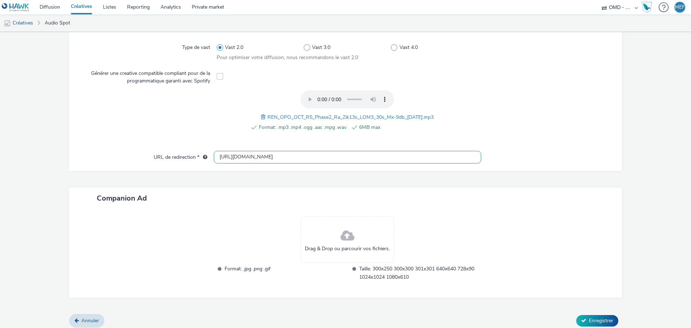
click at [281, 160] on input "http://renault.fr" at bounding box center [348, 157] width 268 height 13
paste input "s://ad.doubleclick.net/ddm/trackclk/N5648.5731497PROGIN-HAWKS0/B33900893.428986…"
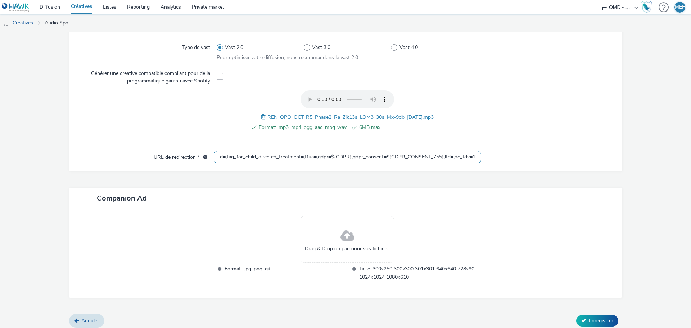
type input "https://ad.doubleclick.net/ddm/trackclk/N5648.5731497PROGIN-HAWKS0/B33900893.42…"
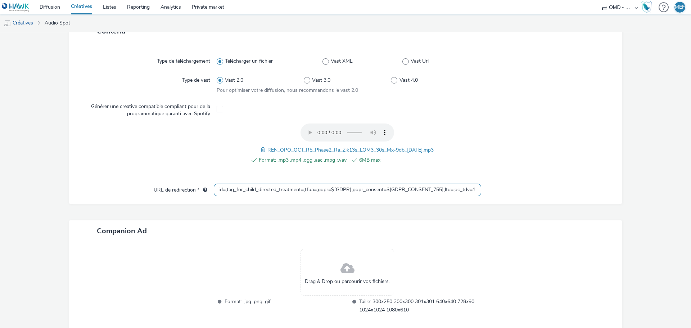
scroll to position [0, 0]
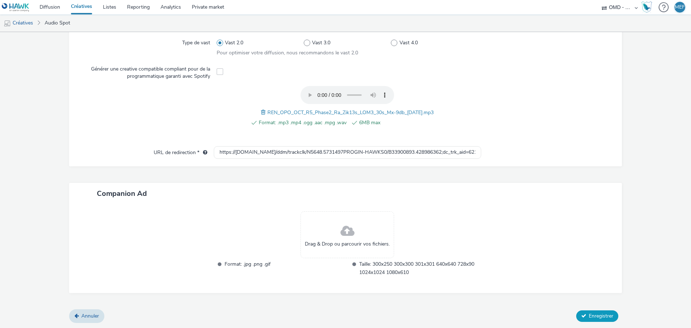
click at [611, 313] on button "Enregistrer" at bounding box center [597, 316] width 42 height 12
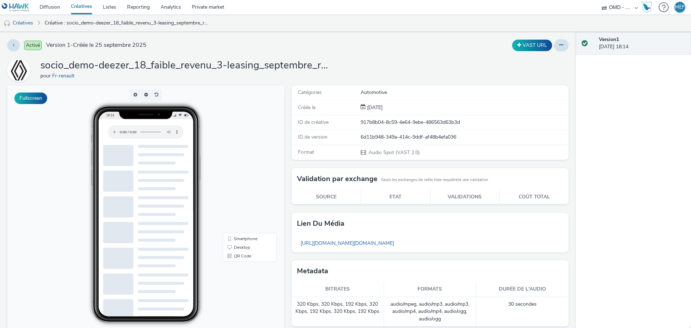
click at [645, 189] on div "Version 1 25 septembre 2025, 18:14" at bounding box center [633, 180] width 115 height 296
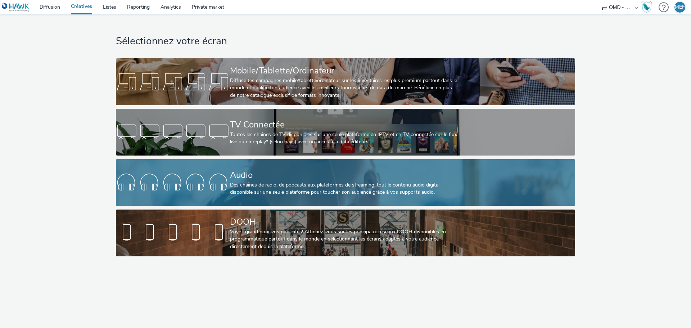
click at [265, 183] on div "Des chaînes de radio, de podcasts aux plateformes de streaming: tout le contenu…" at bounding box center [344, 188] width 228 height 15
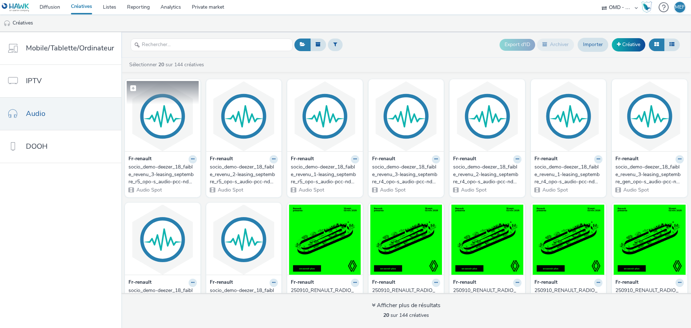
click at [133, 88] on span at bounding box center [133, 88] width 6 height 6
checkbox input "true"
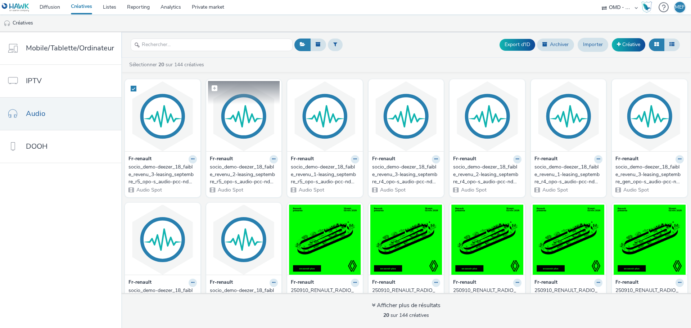
click at [212, 86] on span at bounding box center [215, 88] width 6 height 6
checkbox input "true"
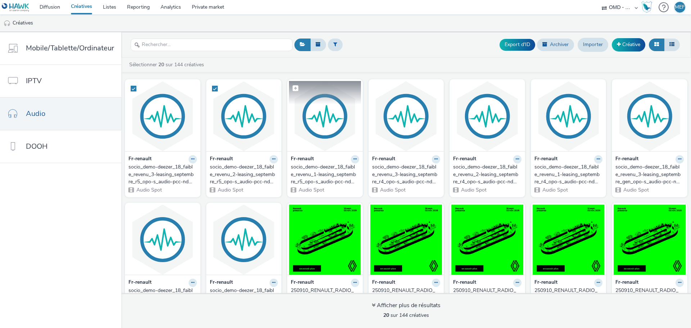
click at [295, 88] on span at bounding box center [296, 88] width 6 height 6
checkbox input "true"
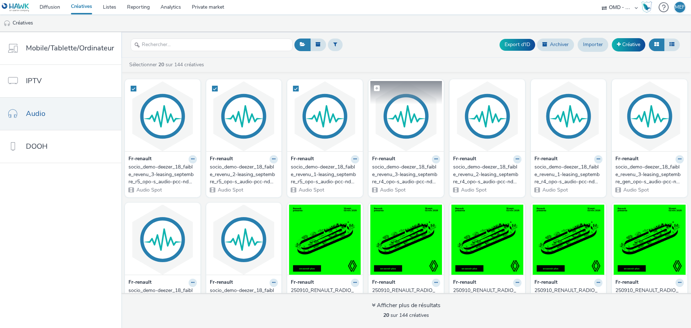
click at [374, 86] on span at bounding box center [377, 88] width 6 height 6
checkbox input "true"
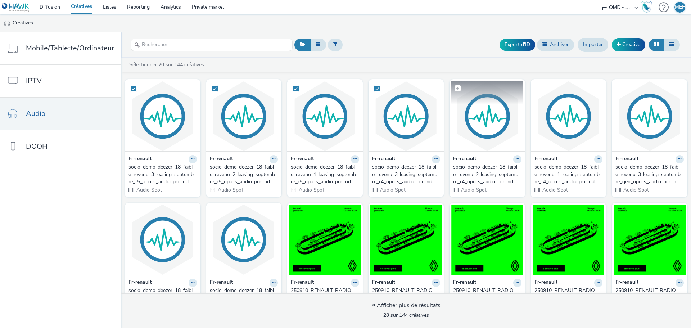
click at [455, 85] on span at bounding box center [458, 88] width 6 height 6
checkbox input "true"
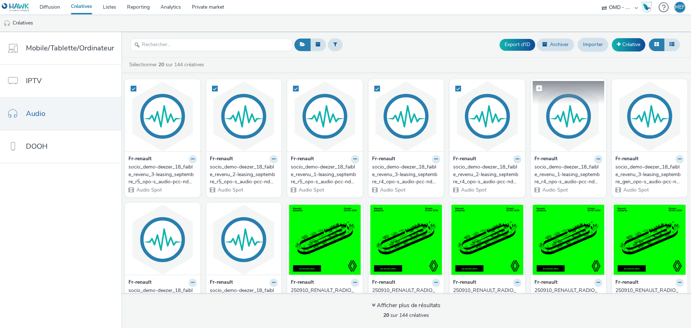
click at [536, 85] on span at bounding box center [539, 88] width 6 height 6
checkbox input "true"
click at [617, 89] on span at bounding box center [620, 88] width 6 height 6
checkbox input "true"
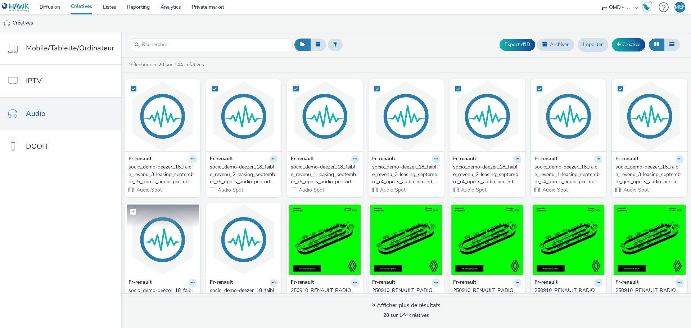
click at [131, 211] on span at bounding box center [133, 212] width 6 height 6
checkbox input "true"
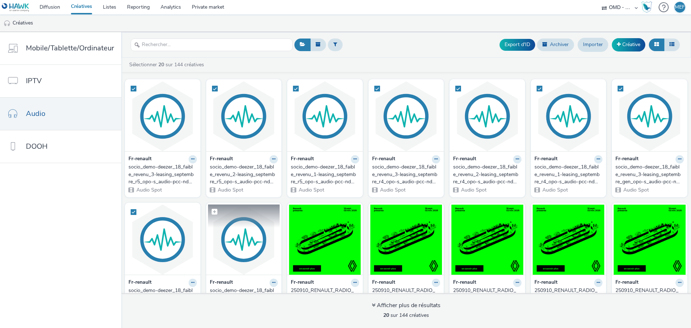
click at [212, 212] on span at bounding box center [215, 212] width 6 height 6
checkbox input "true"
click at [512, 46] on button "Export d'ID" at bounding box center [518, 45] width 36 height 12
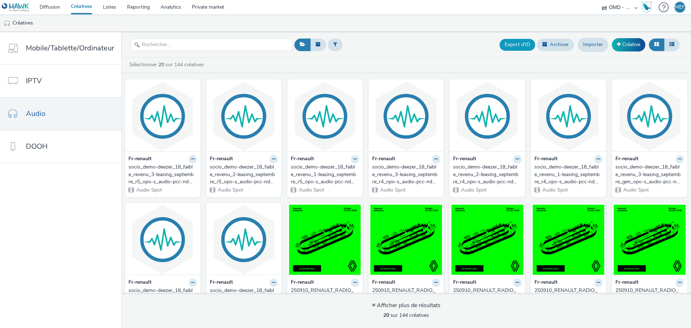
checkbox input "false"
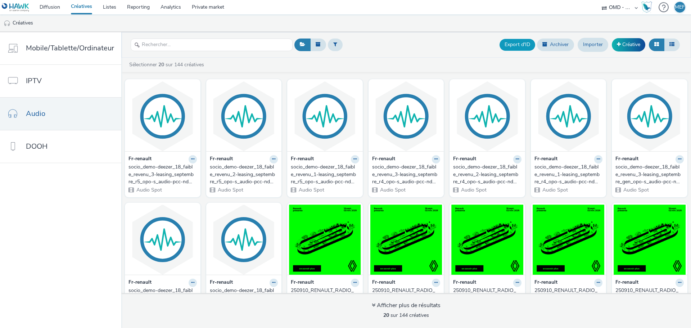
checkbox input "false"
click at [604, 47] on link "Importer" at bounding box center [593, 45] width 31 height 14
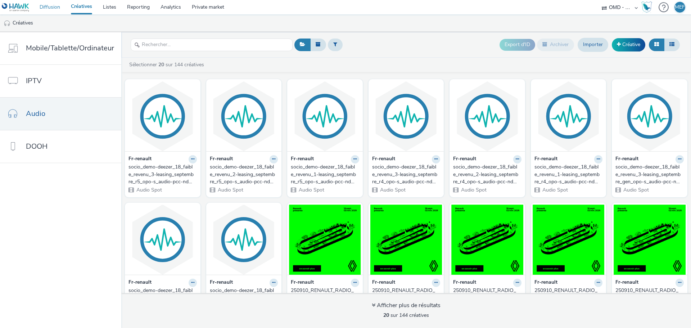
click at [43, 6] on link "Diffusion" at bounding box center [49, 7] width 31 height 14
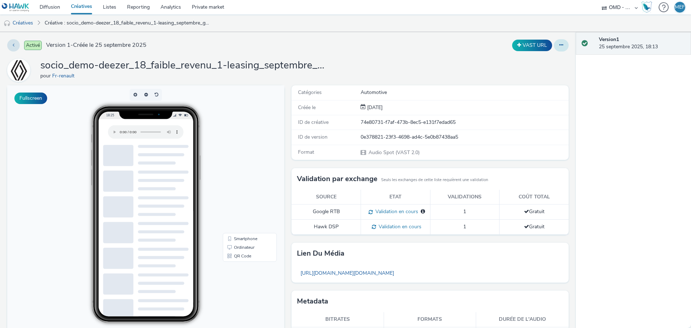
click at [558, 46] on button at bounding box center [561, 45] width 15 height 12
click at [539, 60] on link "Modifier" at bounding box center [542, 60] width 54 height 14
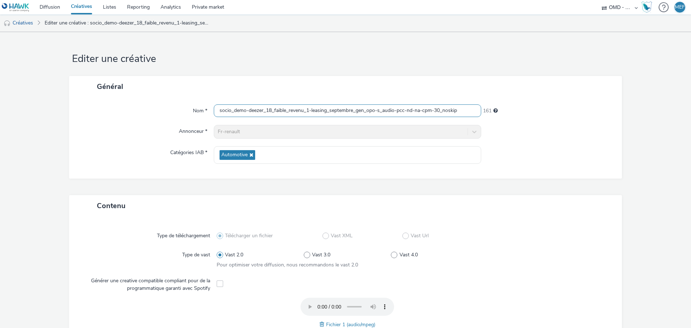
click at [260, 116] on input "socio_demo-deezer_18_faible_revenu_1-leasing_septembre_gen_opo-s_audio-pcc-nd-n…" at bounding box center [348, 110] width 268 height 13
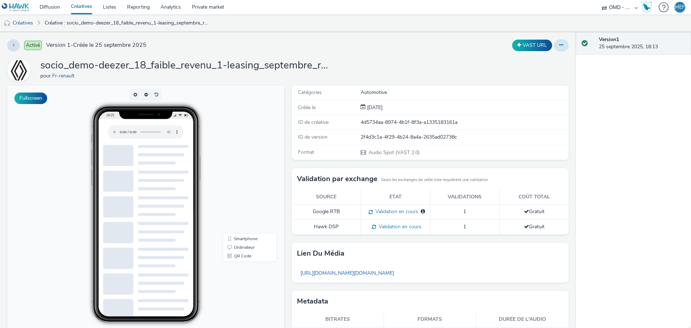
drag, startPoint x: 558, startPoint y: 43, endPoint x: 559, endPoint y: 47, distance: 4.0
click at [558, 43] on button at bounding box center [561, 45] width 15 height 12
click at [547, 55] on link "Modifier" at bounding box center [542, 60] width 54 height 14
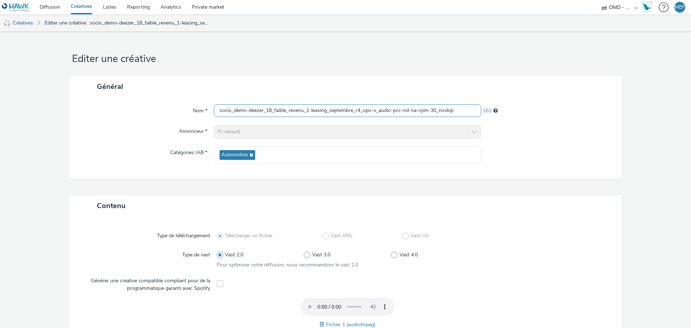
click at [327, 117] on input "socio_demo-deezer_18_faible_revenu_1-leasing_septembre_r4_opo-s_audio-pcc-nd-na…" at bounding box center [348, 110] width 268 height 13
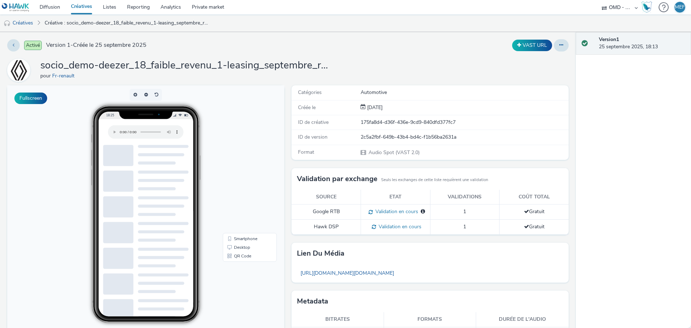
click at [565, 42] on div "Activé Version 1 - Créée le [DATE] VAST URL socio_demo-deezer_18_faible_revenu_…" at bounding box center [288, 180] width 576 height 296
click at [561, 43] on button at bounding box center [561, 45] width 15 height 12
click at [552, 58] on link "Modifier" at bounding box center [542, 60] width 54 height 14
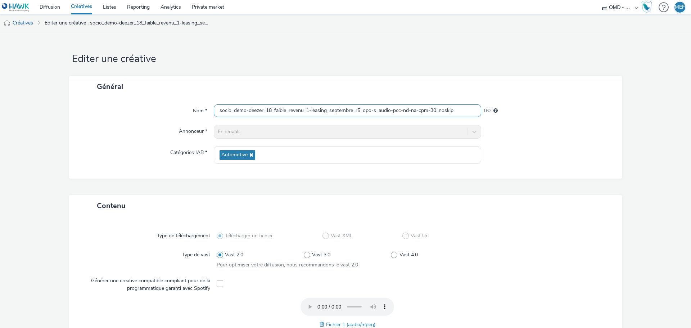
click at [344, 105] on input "socio_demo-deezer_18_faible_revenu_1-leasing_septembre_r5_opo-s_audio-pcc-nd-na…" at bounding box center [348, 110] width 268 height 13
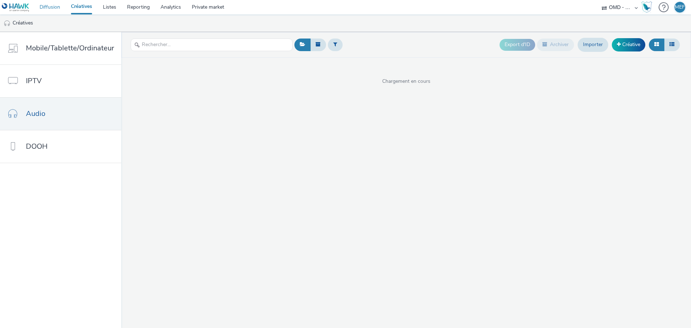
click at [36, 4] on link "Diffusion" at bounding box center [49, 7] width 31 height 14
